Goal: Task Accomplishment & Management: Manage account settings

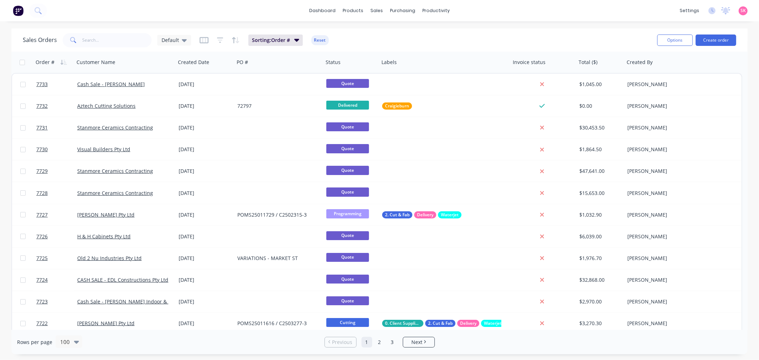
click at [743, 15] on div "SK Aztech Stone [PERSON_NAME] Administrator Profile Sign out" at bounding box center [743, 10] width 9 height 9
click at [745, 14] on div "SK Aztech Stone [PERSON_NAME] Administrator Profile Sign out" at bounding box center [743, 10] width 9 height 9
drag, startPoint x: 745, startPoint y: 14, endPoint x: 674, endPoint y: 6, distance: 71.3
click at [674, 6] on div "dashboard products sales purchasing productivity dashboard products Product Cat…" at bounding box center [379, 10] width 759 height 21
click at [697, 13] on div "settings" at bounding box center [689, 10] width 27 height 11
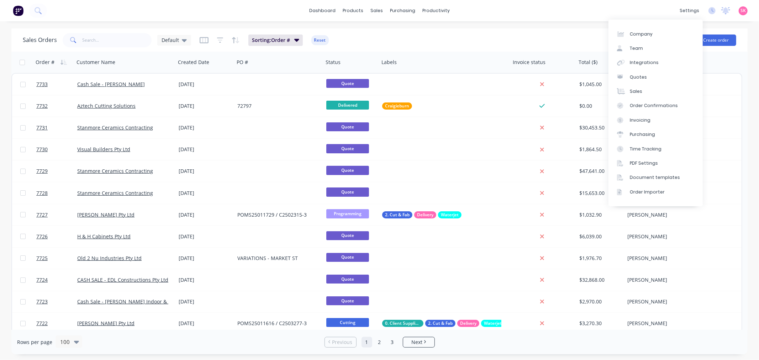
drag, startPoint x: 747, startPoint y: 11, endPoint x: 739, endPoint y: 11, distance: 8.2
click at [747, 11] on div "SK Aztech Stone Stacey Kapotis Administrator Profile Sign out" at bounding box center [743, 10] width 9 height 9
click at [741, 11] on span "SK" at bounding box center [743, 10] width 5 height 6
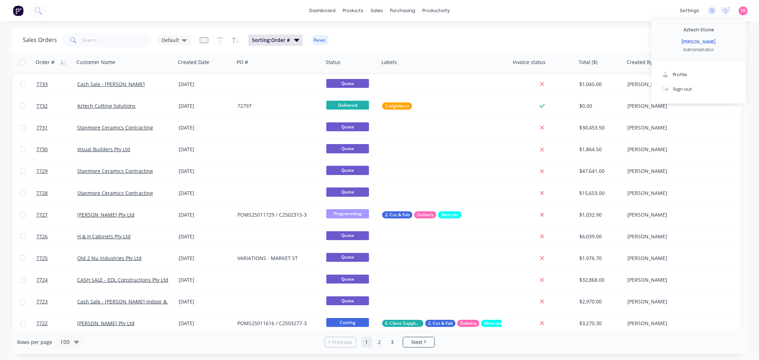
click at [17, 9] on img at bounding box center [18, 10] width 11 height 11
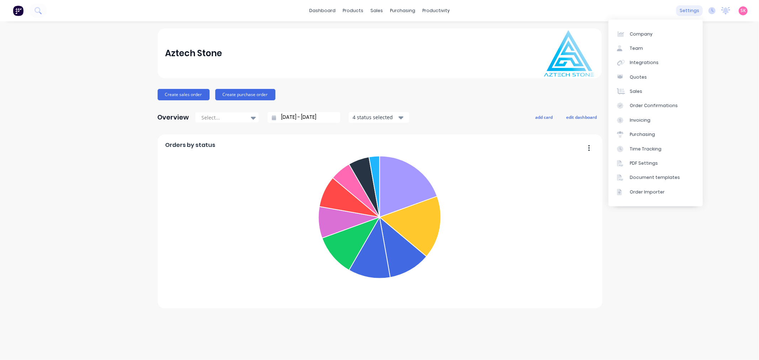
click at [693, 10] on div "settings" at bounding box center [689, 10] width 27 height 11
click at [713, 10] on icon at bounding box center [712, 10] width 7 height 7
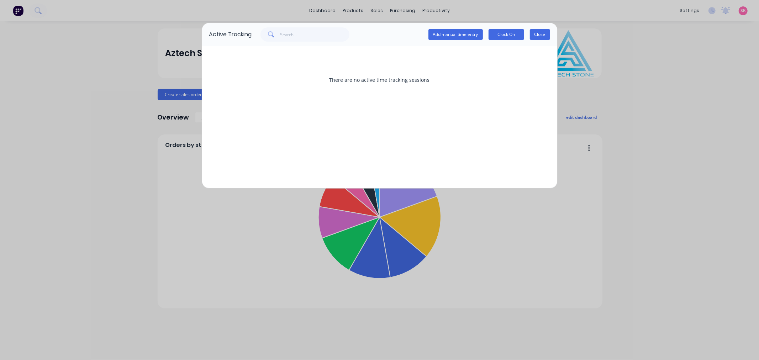
click at [536, 35] on button "Close" at bounding box center [540, 34] width 20 height 11
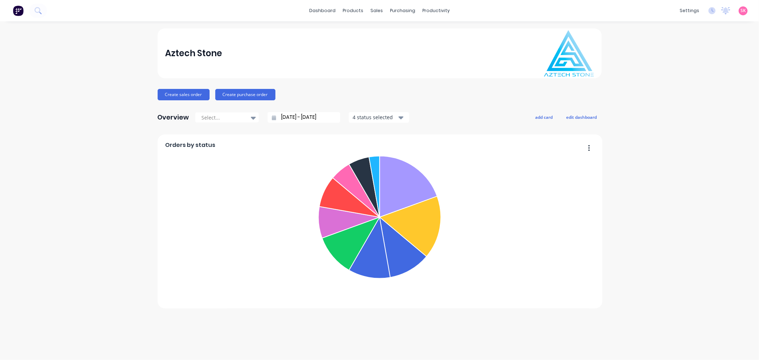
click at [744, 11] on span "SK" at bounding box center [743, 10] width 5 height 6
click at [682, 89] on div "Sign out" at bounding box center [682, 89] width 19 height 6
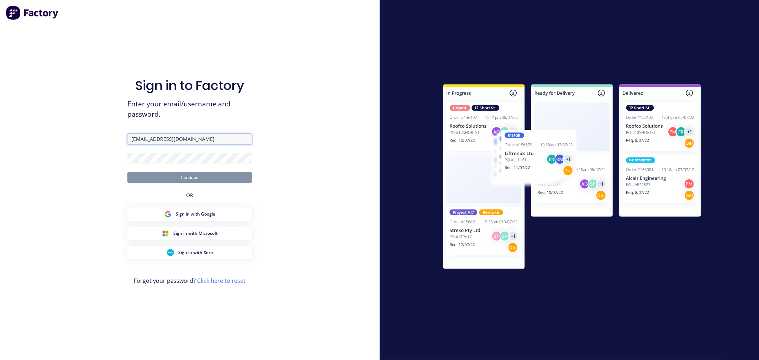
click at [200, 142] on input "[EMAIL_ADDRESS][DOMAIN_NAME]" at bounding box center [189, 139] width 125 height 11
type input "[EMAIL_ADDRESS][DOMAIN_NAME]"
click at [173, 177] on button "Continue" at bounding box center [189, 177] width 125 height 11
